Goal: Information Seeking & Learning: Find specific fact

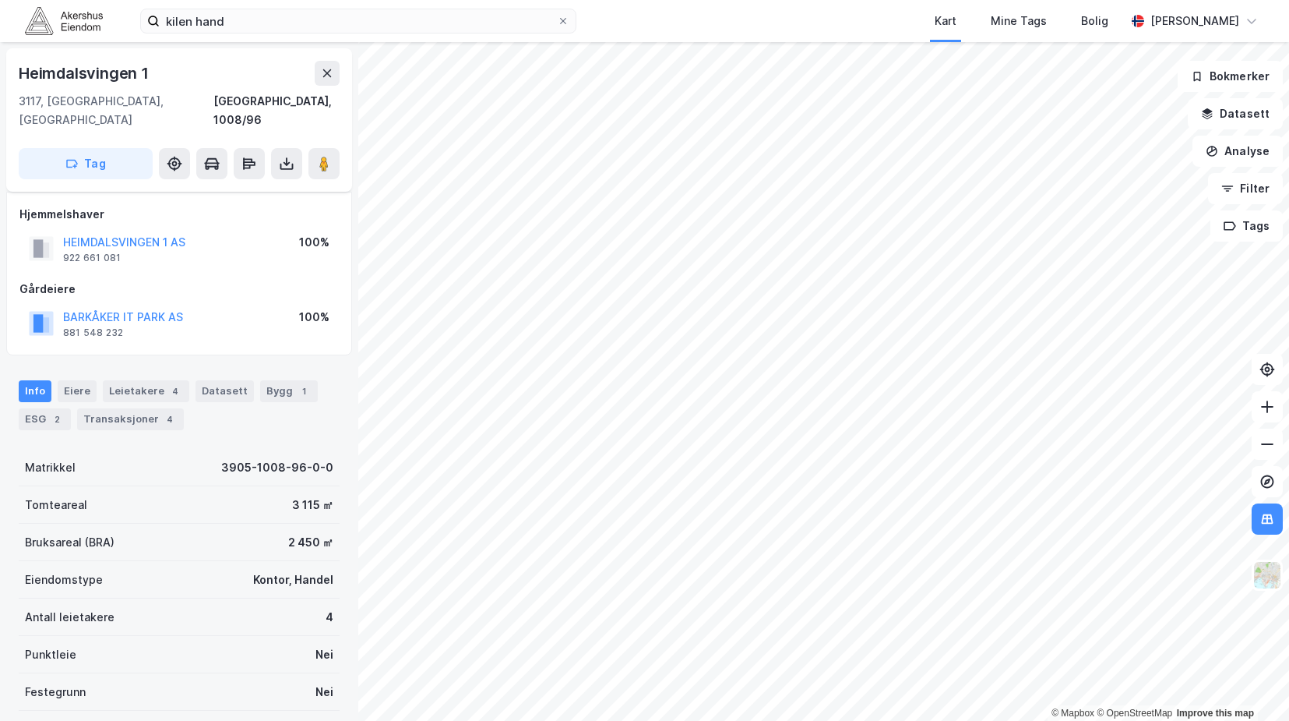
scroll to position [111, 0]
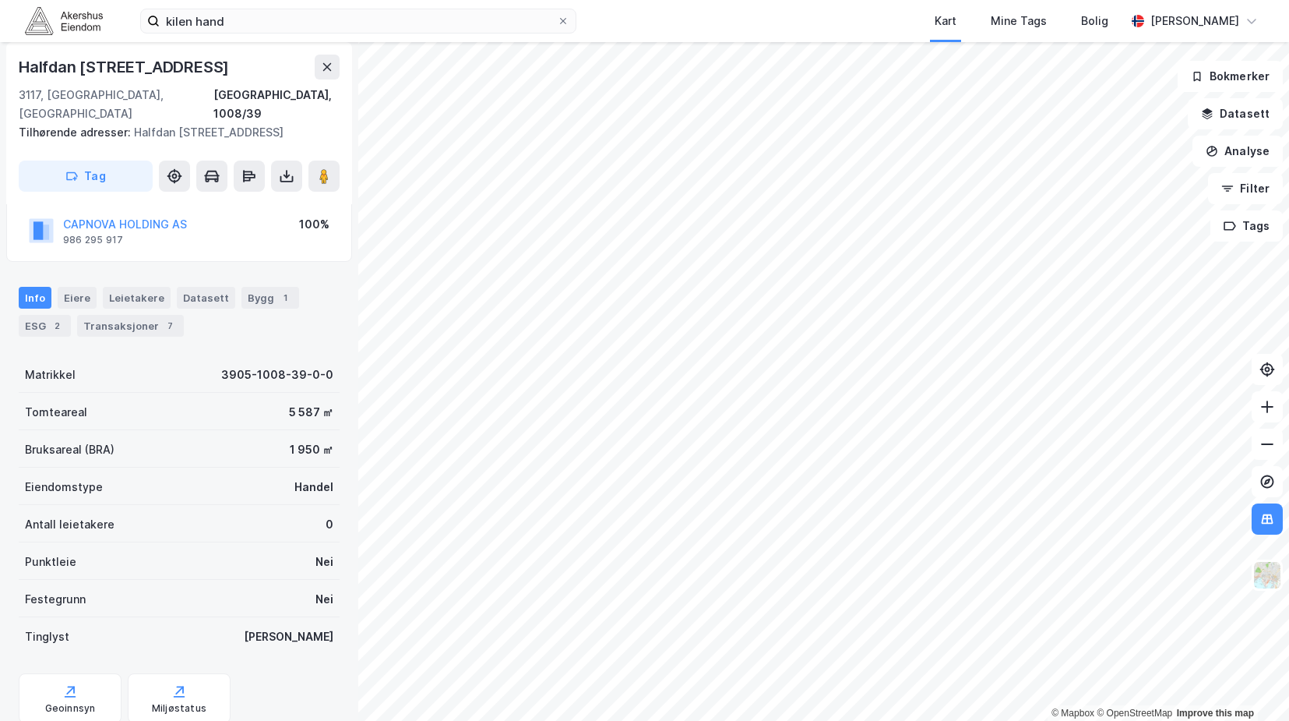
scroll to position [111, 0]
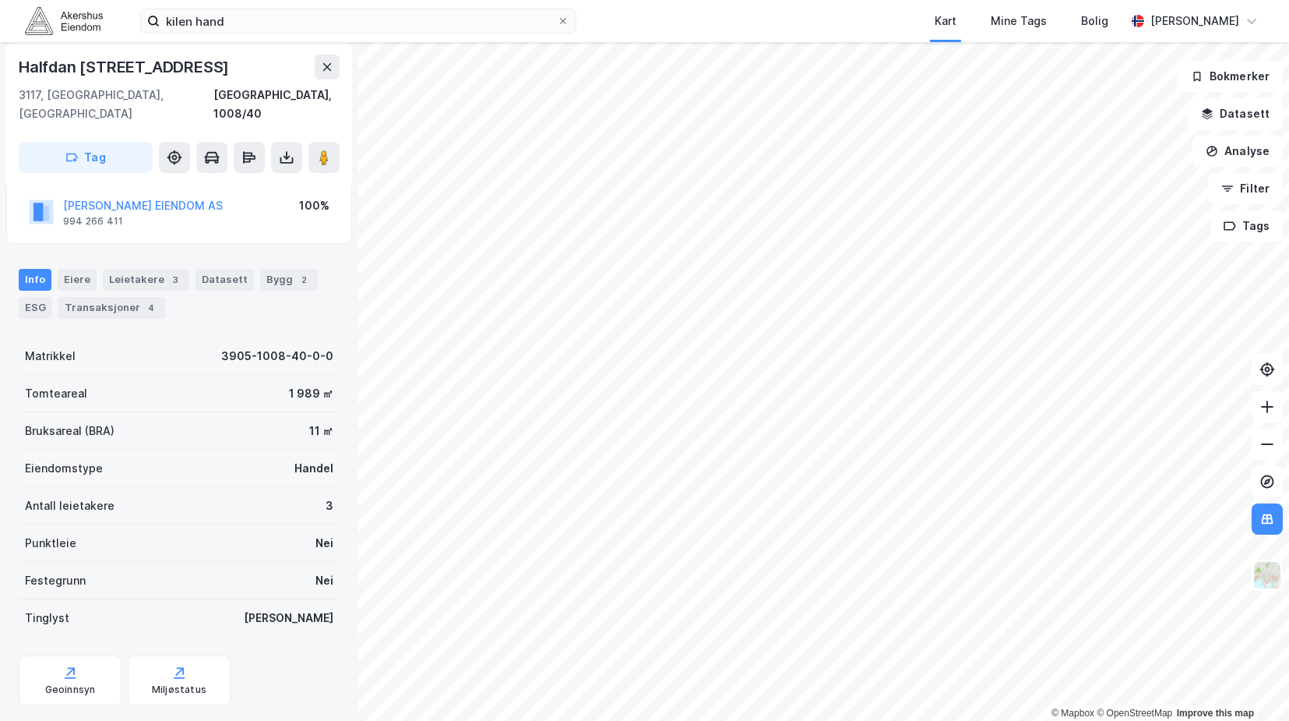
scroll to position [111, 0]
click at [164, 271] on div "Info [PERSON_NAME] 3 Datasett Bygg 2 ESG Transaksjoner 4" at bounding box center [179, 294] width 321 height 50
click at [167, 272] on div "3" at bounding box center [175, 280] width 16 height 16
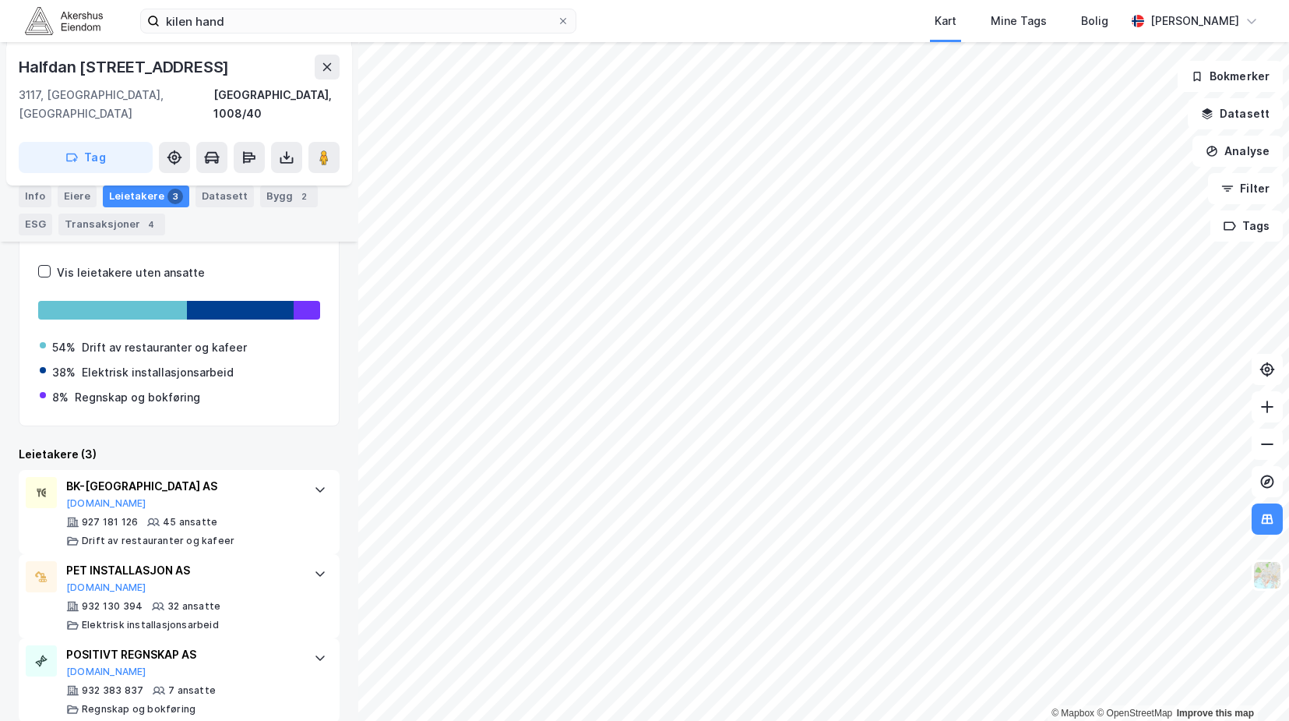
scroll to position [243, 0]
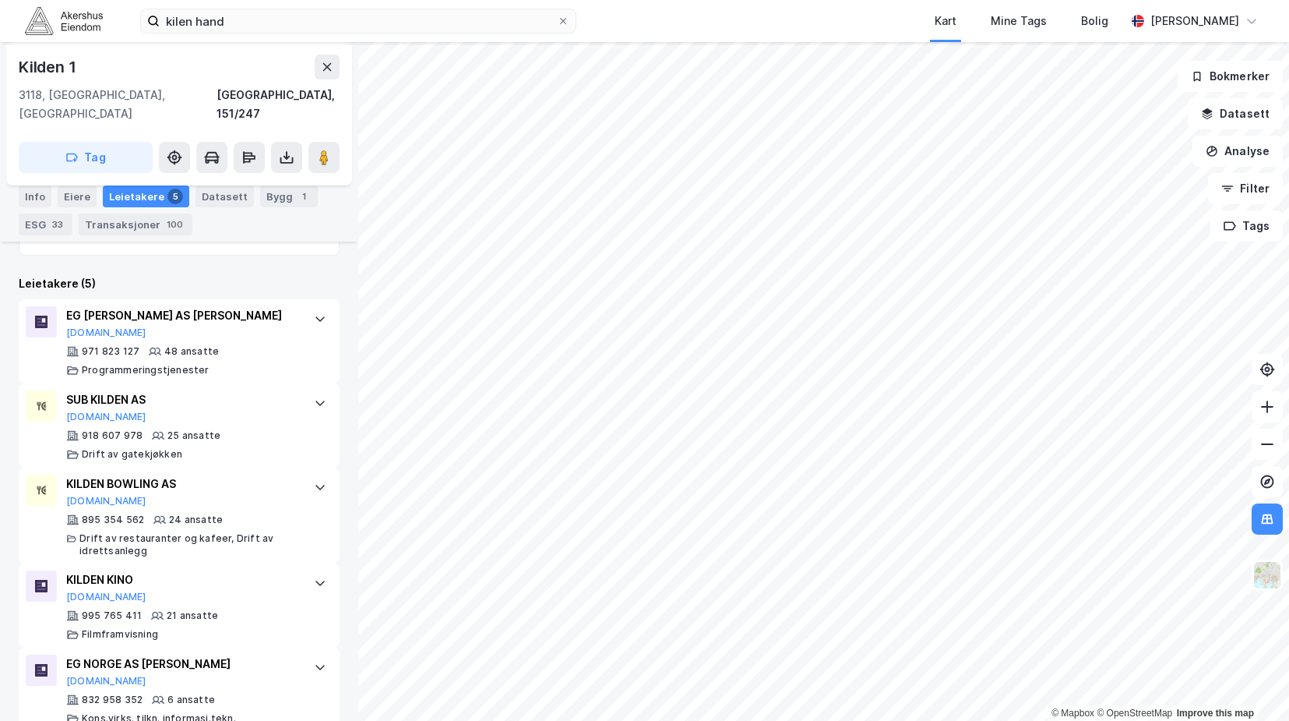
scroll to position [517, 0]
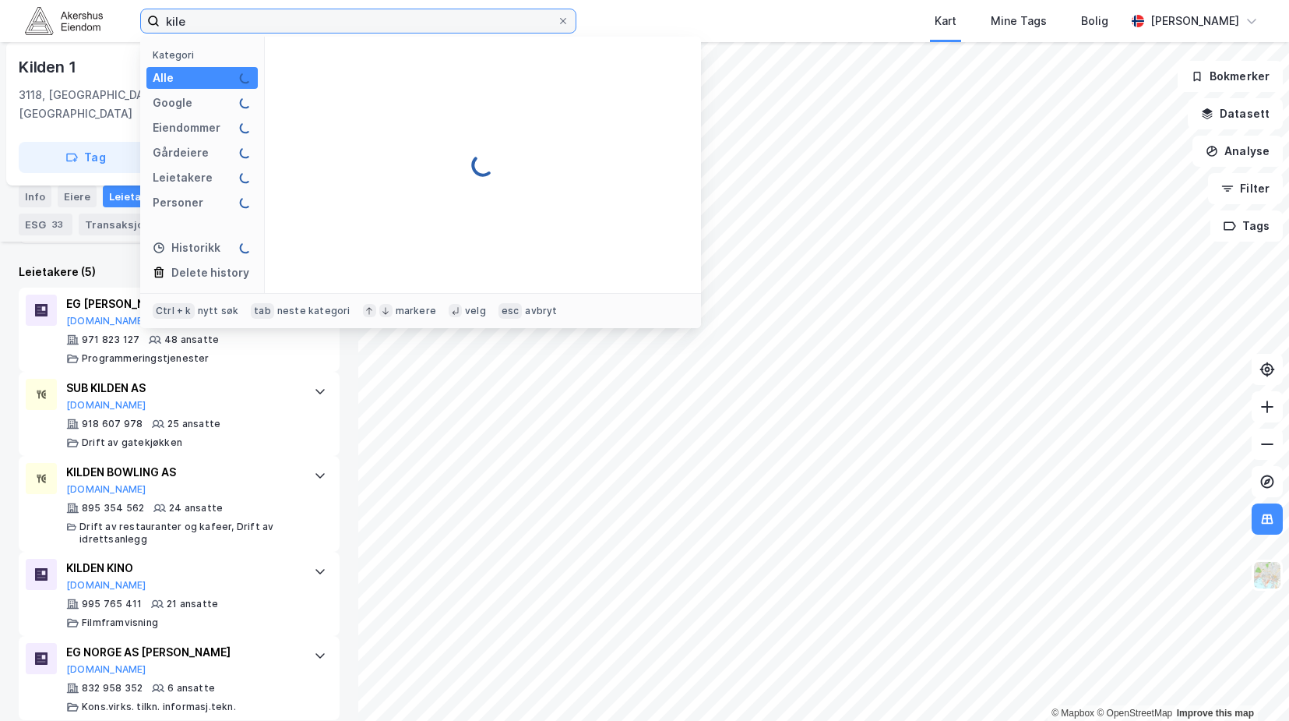
type input "kile"
